Goal: Transaction & Acquisition: Subscribe to service/newsletter

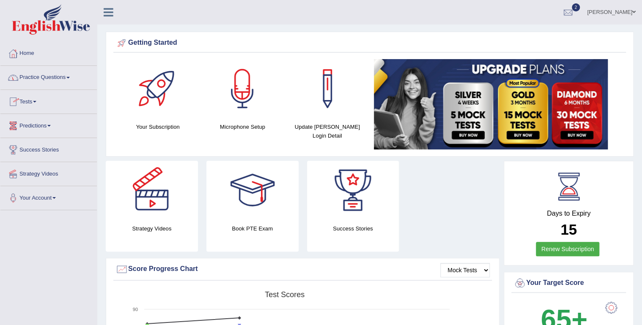
click at [66, 78] on link "Practice Questions" at bounding box center [48, 76] width 96 height 21
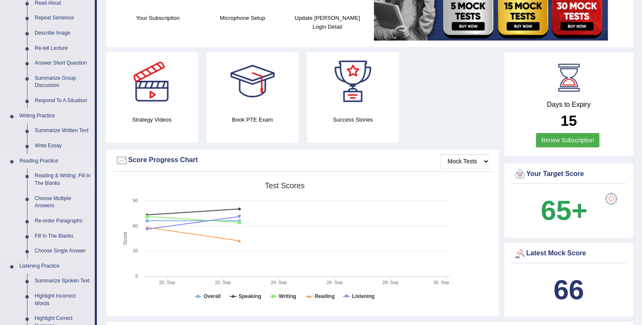
scroll to position [68, 0]
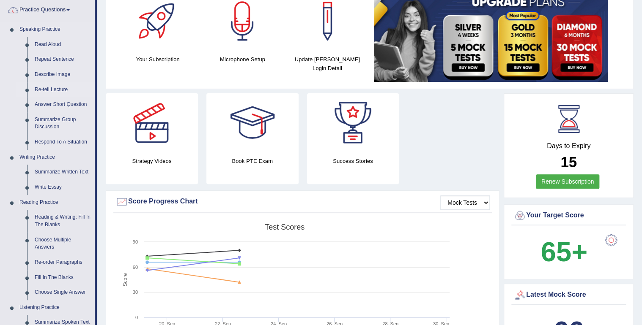
click at [57, 88] on link "Re-tell Lecture" at bounding box center [63, 89] width 64 height 15
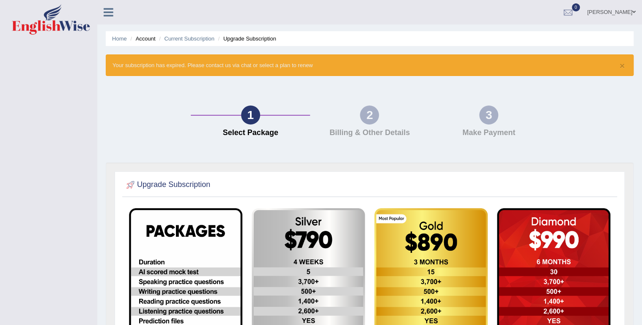
click at [143, 37] on li "Account" at bounding box center [141, 39] width 27 height 8
